Goal: Transaction & Acquisition: Download file/media

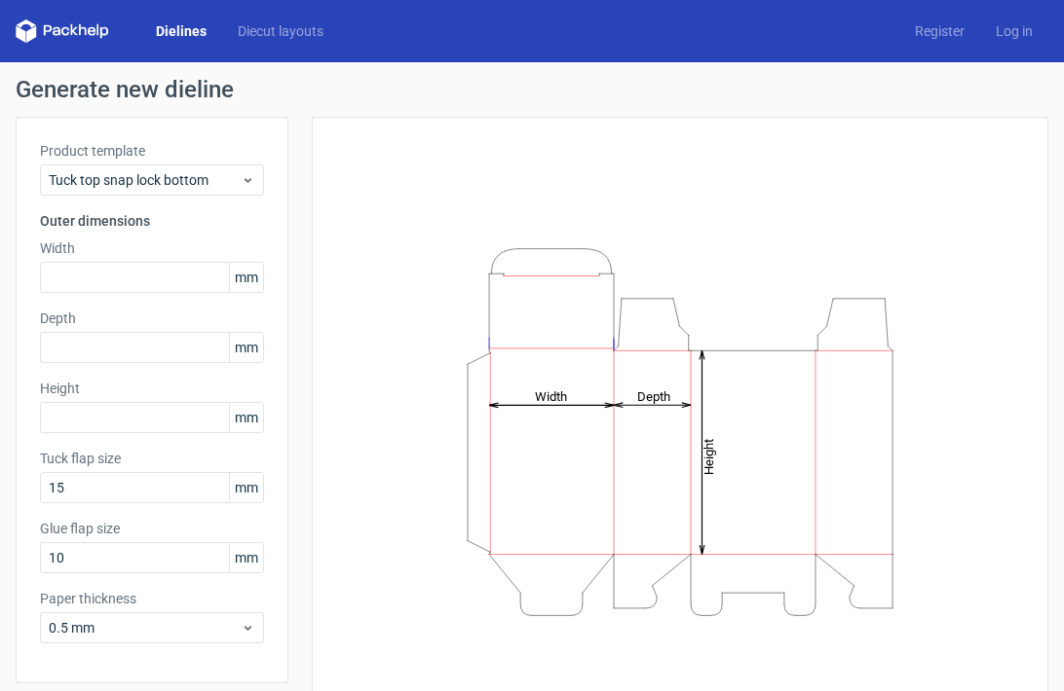
click at [193, 28] on link "Dielines" at bounding box center [181, 30] width 82 height 19
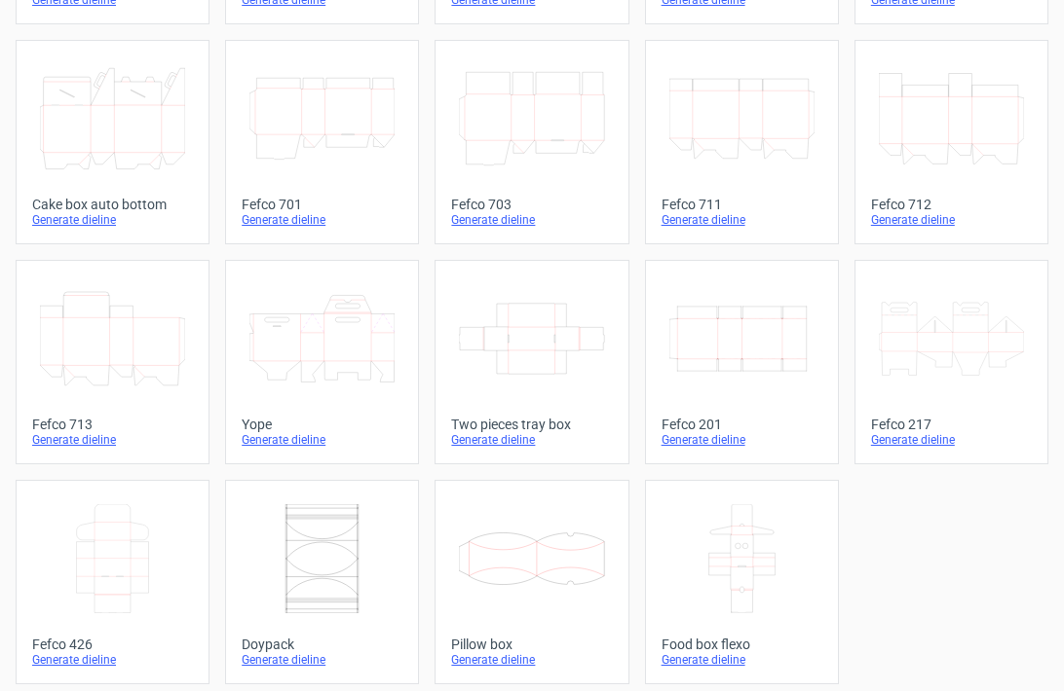
scroll to position [557, 0]
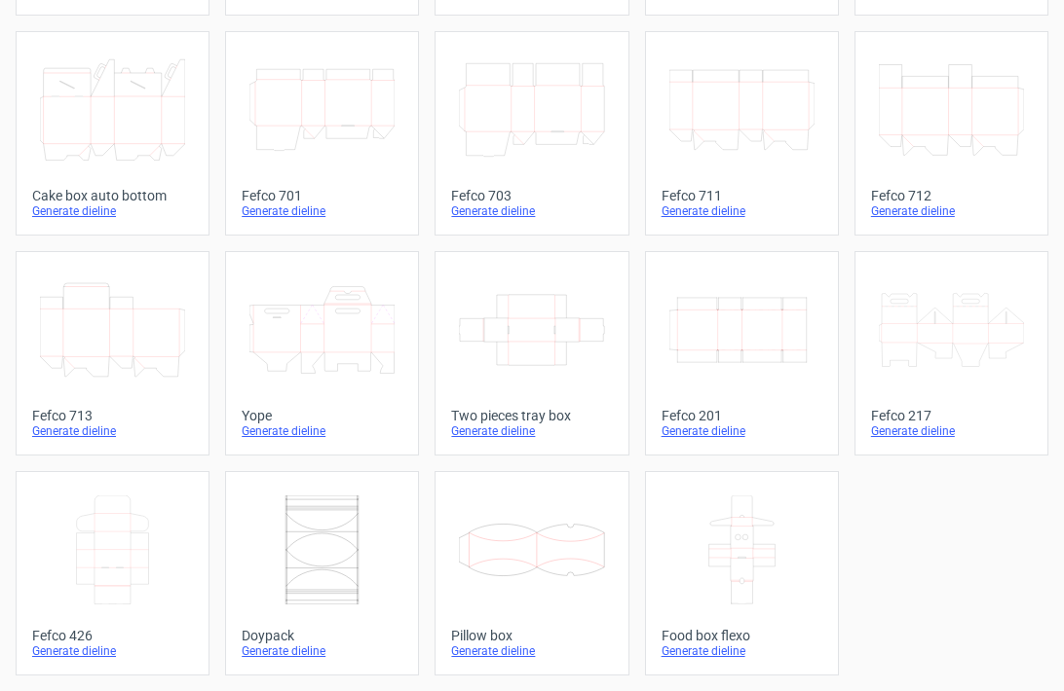
click at [123, 342] on icon at bounding box center [112, 330] width 145 height 109
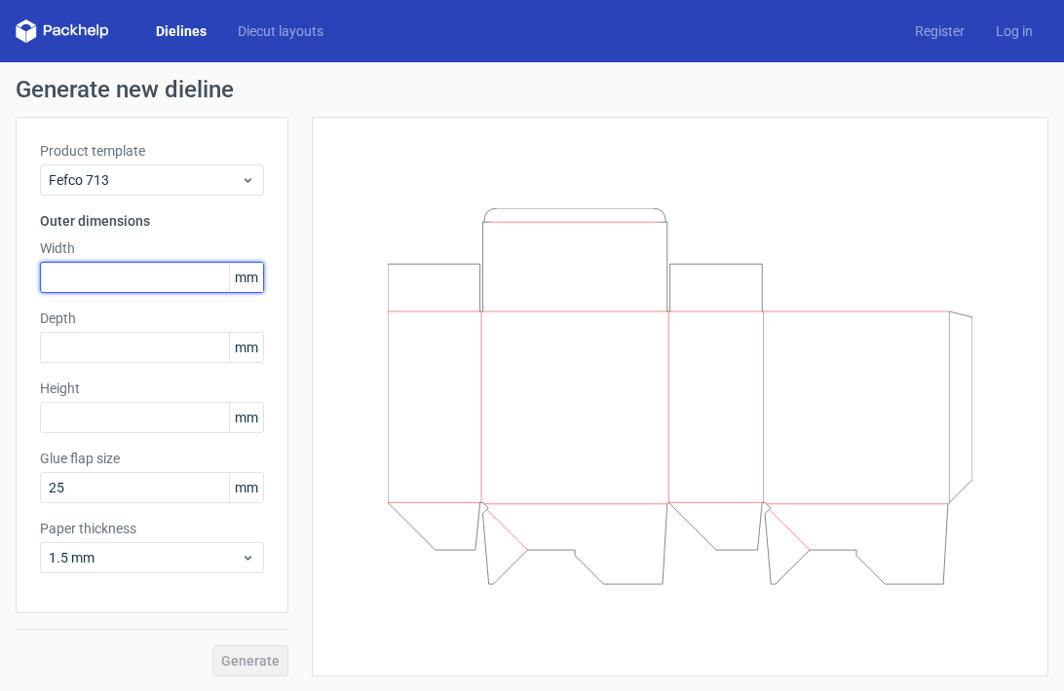
click at [168, 276] on input "text" at bounding box center [152, 277] width 224 height 31
type input "107"
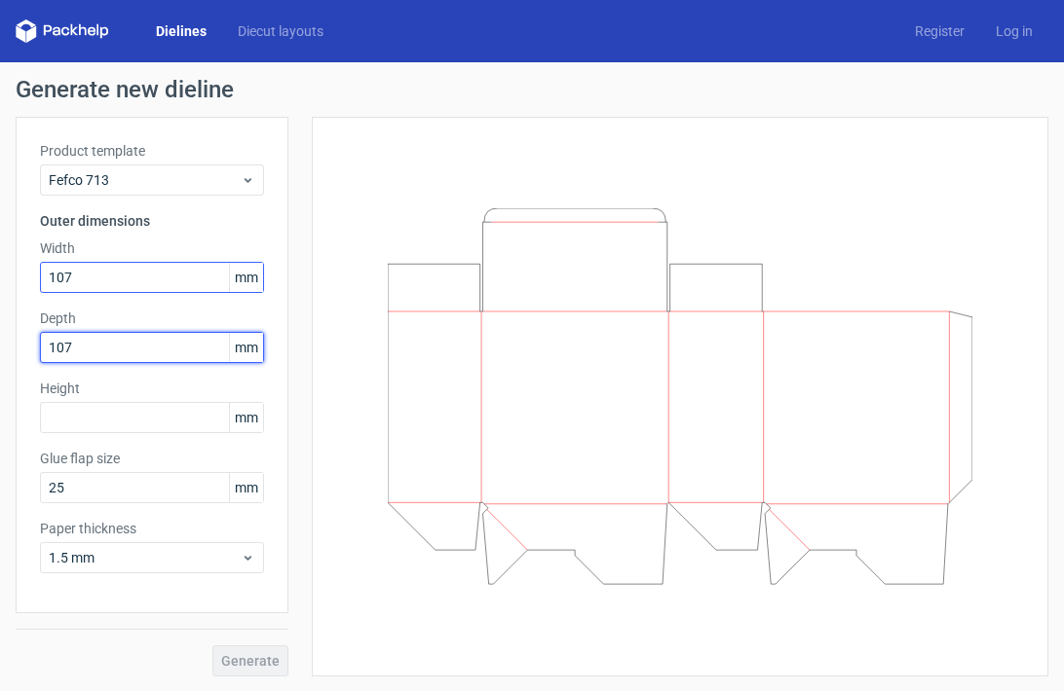
type input "107"
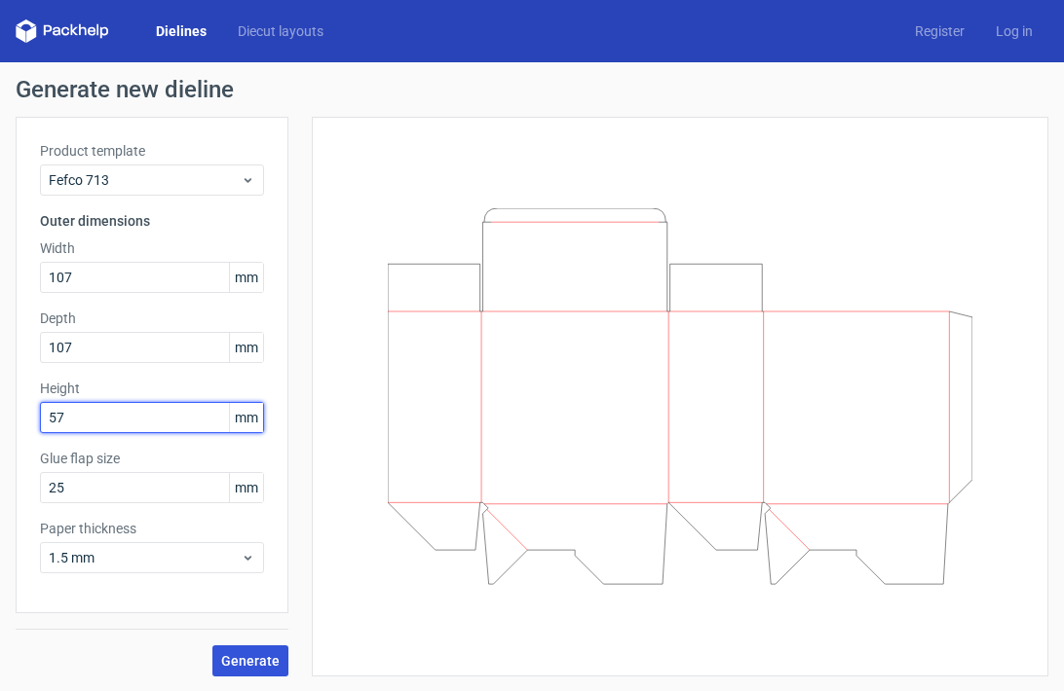
type input "57"
click at [274, 665] on span "Generate" at bounding box center [250, 661] width 58 height 14
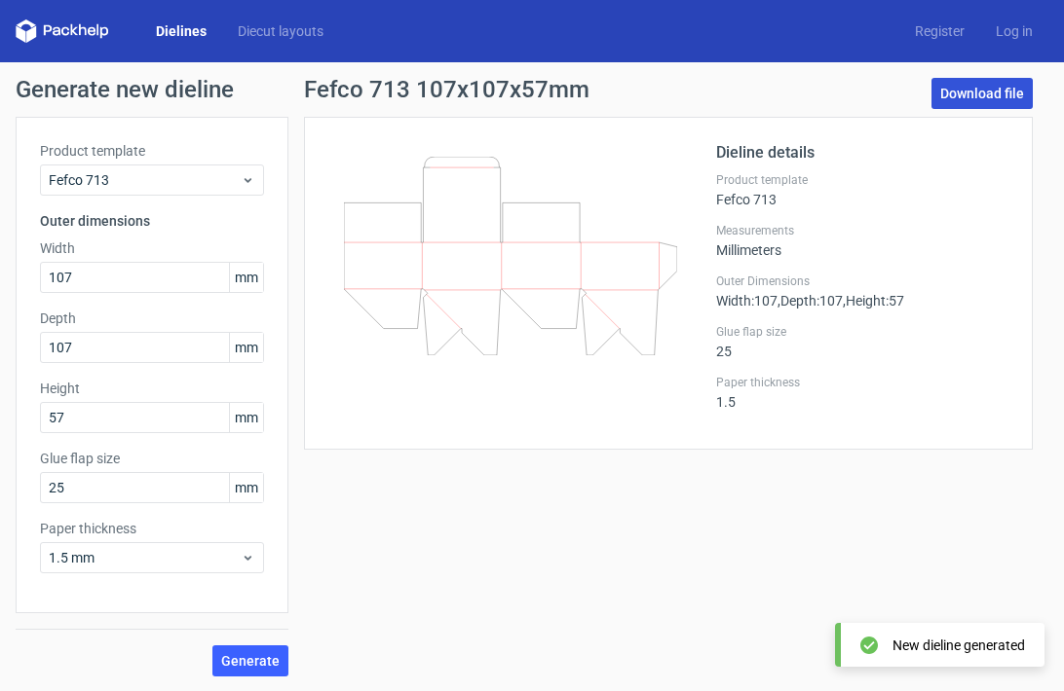
click at [994, 88] on link "Download file" at bounding box center [981, 93] width 101 height 31
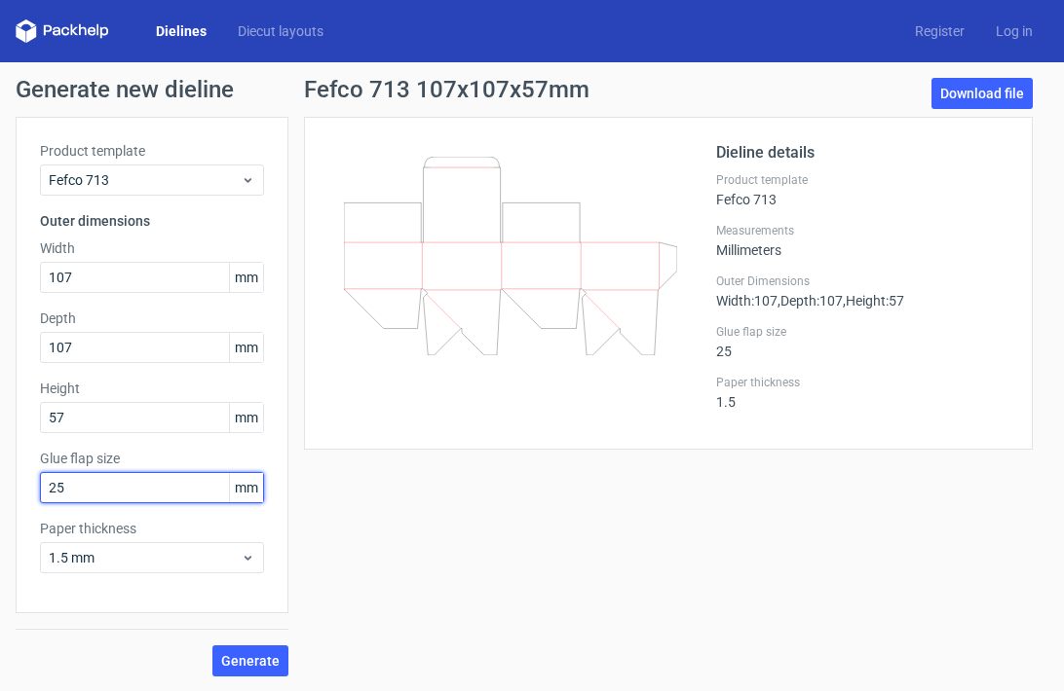
drag, startPoint x: 108, startPoint y: 486, endPoint x: 37, endPoint y: 486, distance: 71.1
click at [37, 486] on div "Product template Fefco 713 Outer dimensions Width 107 mm Depth 107 mm Height 57…" at bounding box center [152, 365] width 273 height 497
type input "15"
click at [253, 656] on span "Generate" at bounding box center [250, 661] width 58 height 14
drag, startPoint x: 92, startPoint y: 478, endPoint x: 33, endPoint y: 471, distance: 58.8
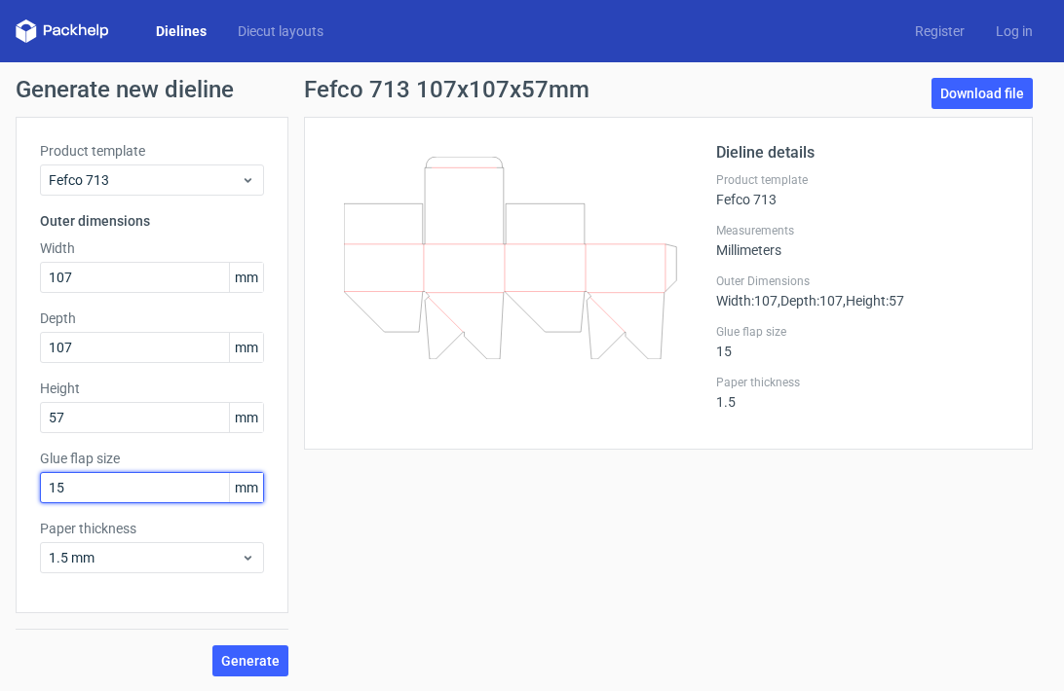
click at [33, 471] on div "Product template Fefco 713 Outer dimensions Width 107 mm Depth 107 mm Height 57…" at bounding box center [152, 365] width 273 height 497
type input "25"
click at [212, 646] on button "Generate" at bounding box center [250, 661] width 76 height 31
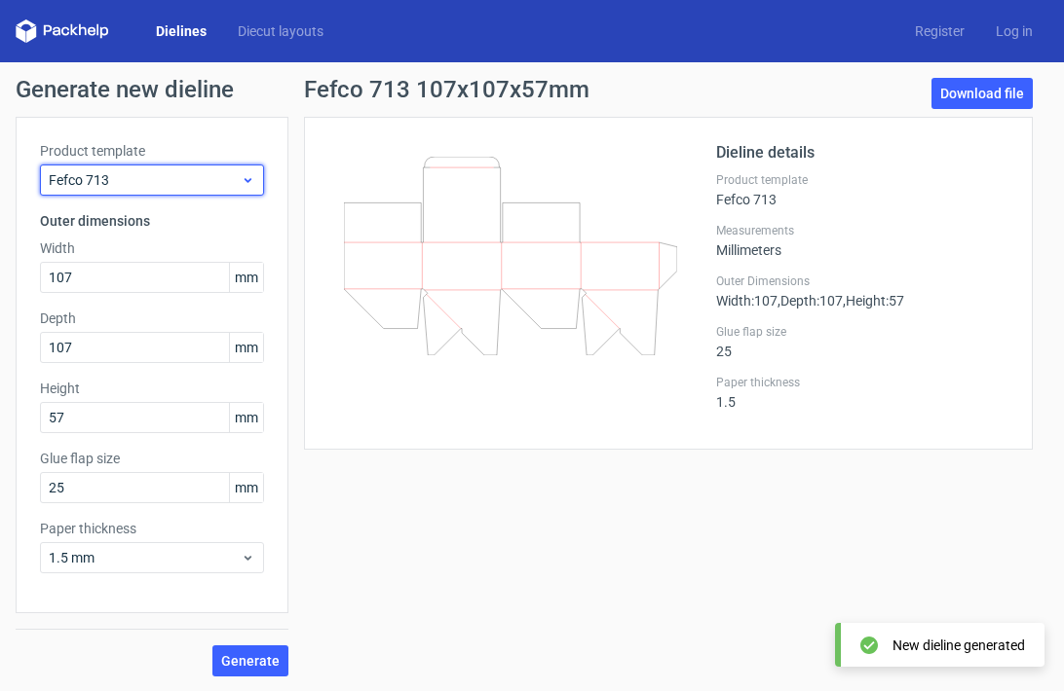
click at [163, 191] on div "Fefco 713" at bounding box center [152, 180] width 224 height 31
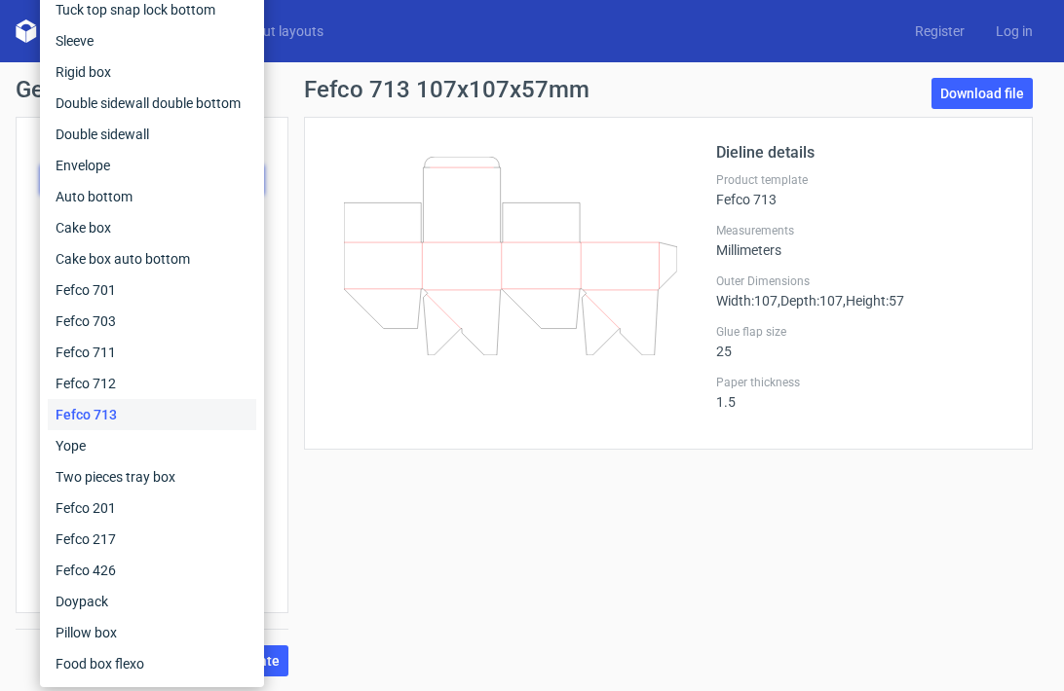
click at [481, 508] on div "Fefco 713 107x107x57mm Download file Dieline details Product template Fefco 713…" at bounding box center [668, 377] width 760 height 599
